Goal: Information Seeking & Learning: Learn about a topic

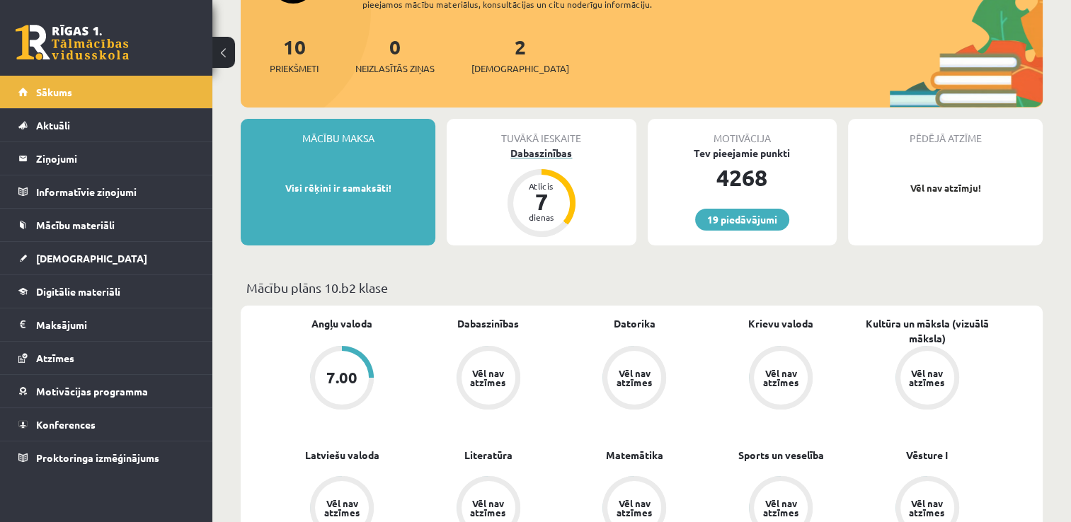
scroll to position [153, 0]
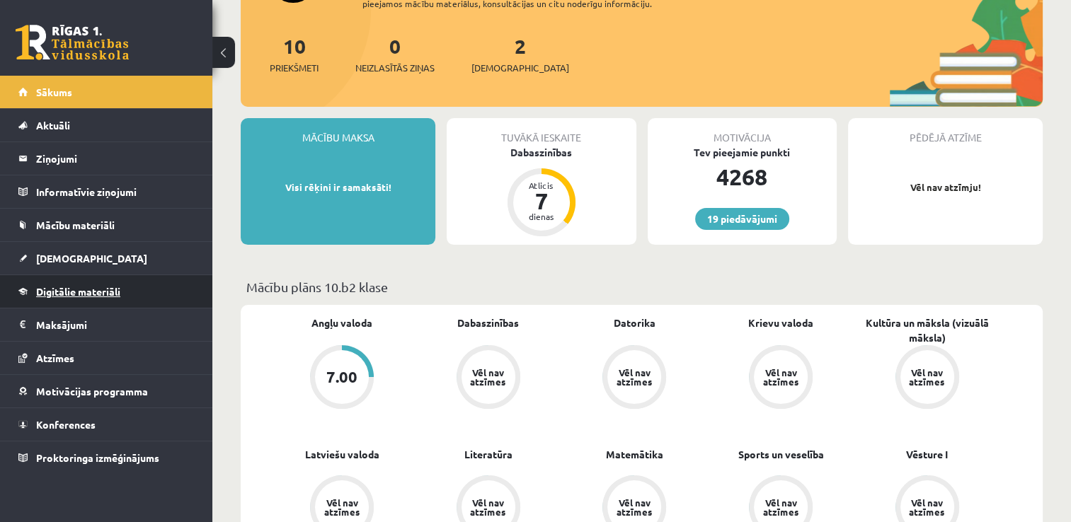
click at [71, 295] on span "Digitālie materiāli" at bounding box center [78, 291] width 84 height 13
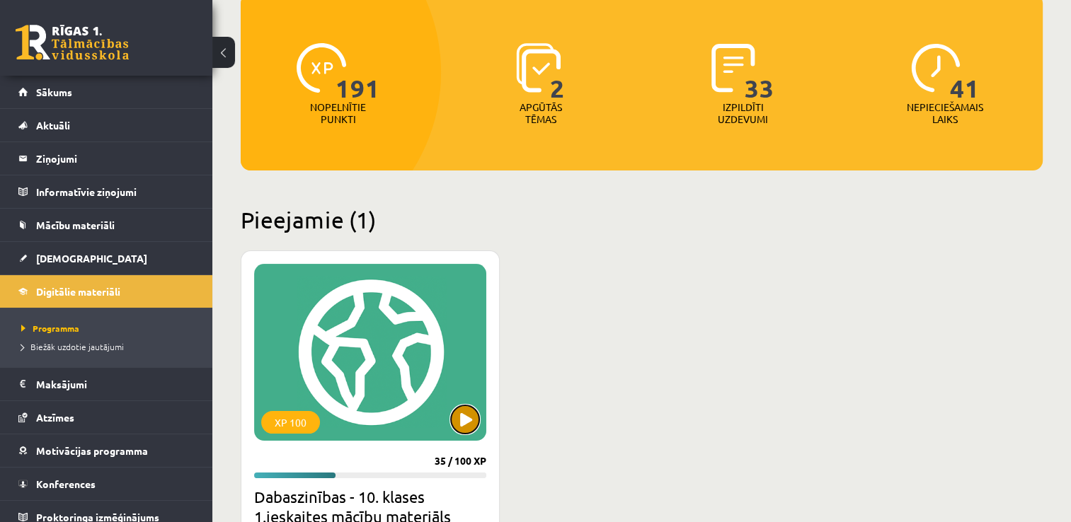
click at [462, 410] on button at bounding box center [465, 419] width 28 height 28
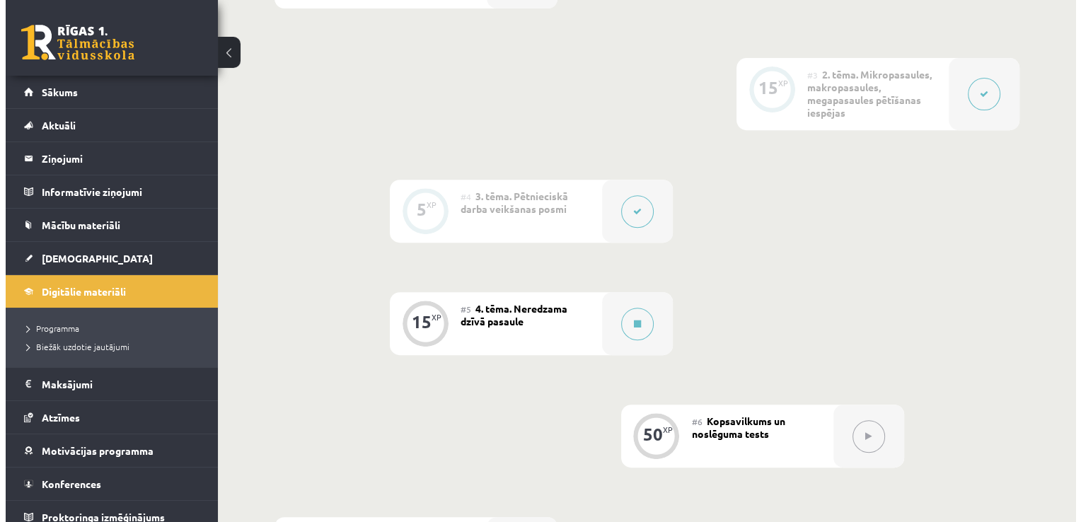
scroll to position [549, 0]
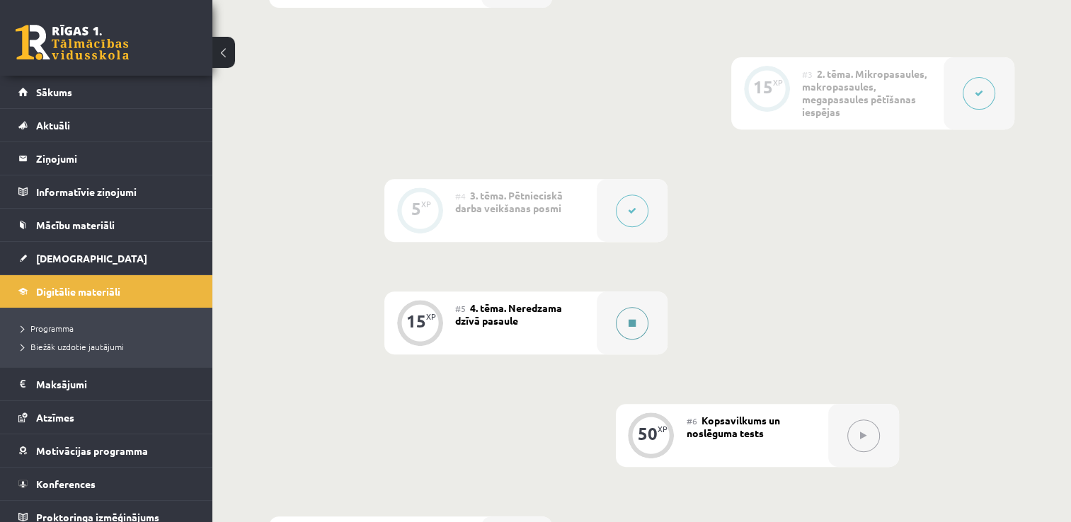
click at [631, 319] on icon at bounding box center [631, 323] width 7 height 8
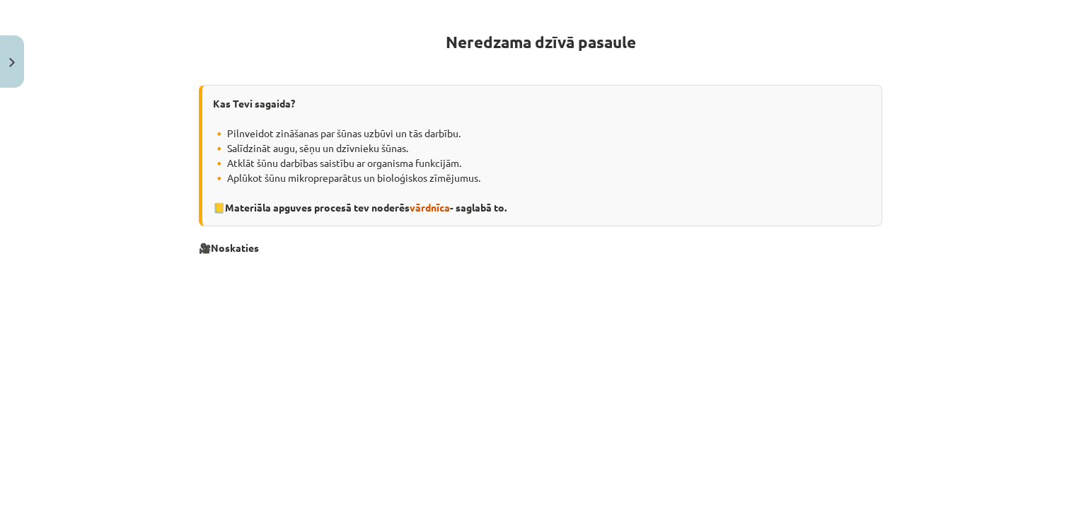
scroll to position [255, 0]
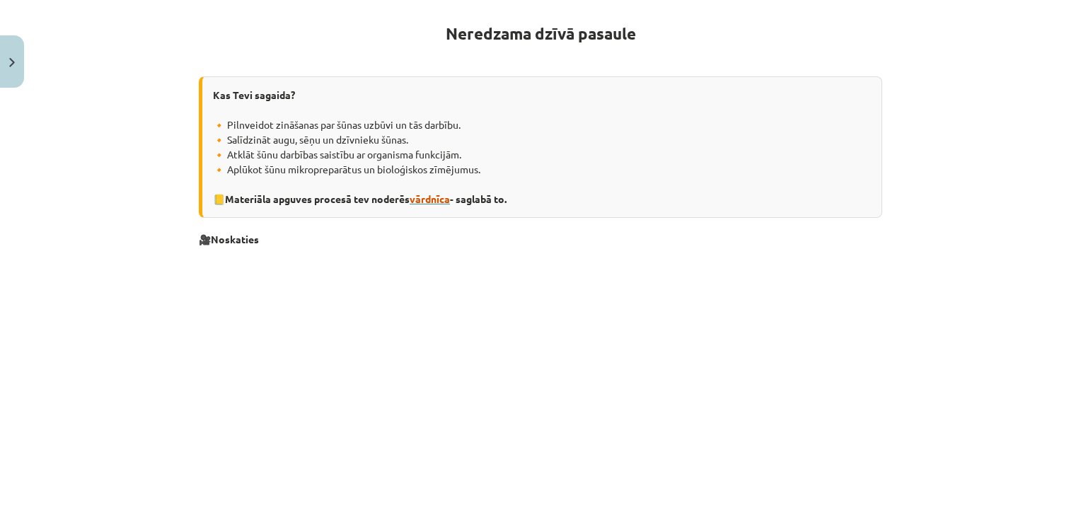
click at [430, 197] on span "vārdnīca" at bounding box center [430, 198] width 40 height 13
